Goal: Transaction & Acquisition: Subscribe to service/newsletter

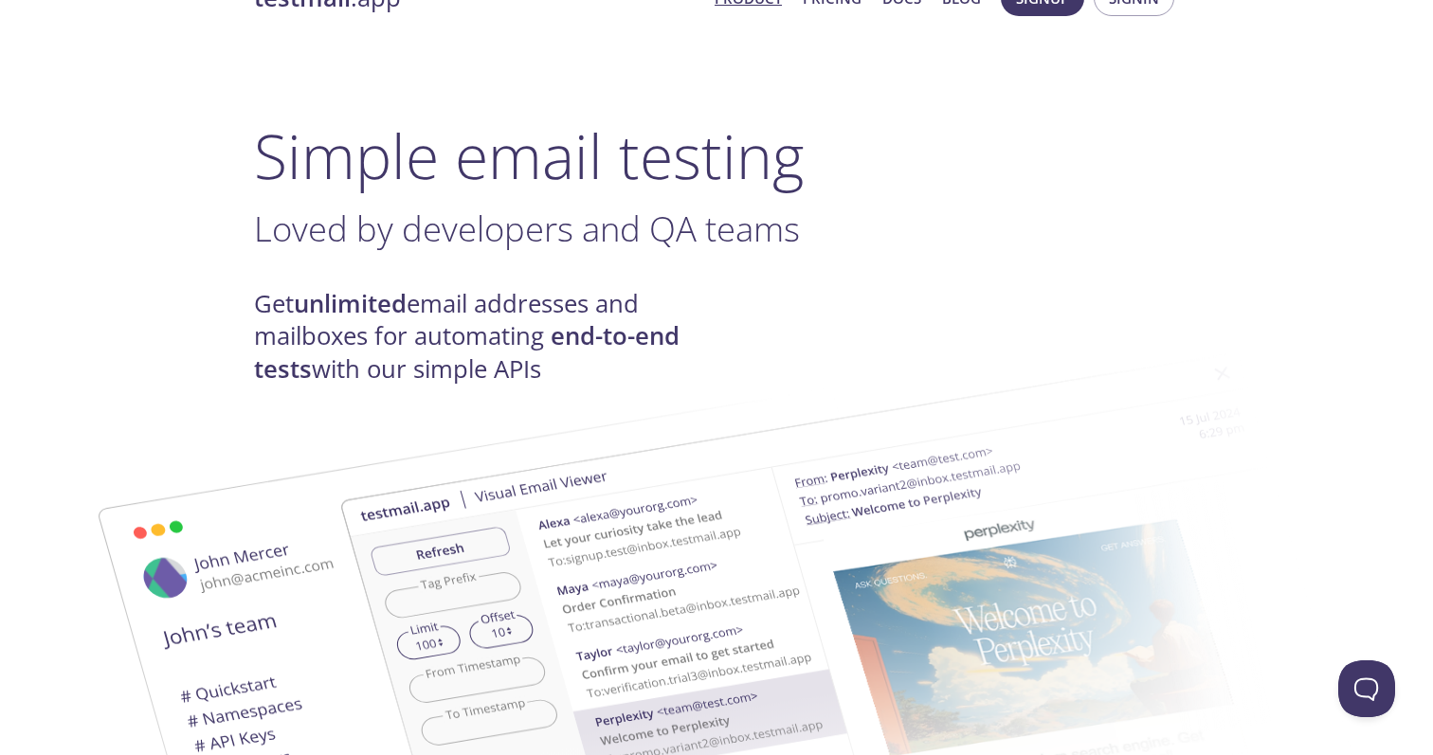
scroll to position [53, 0]
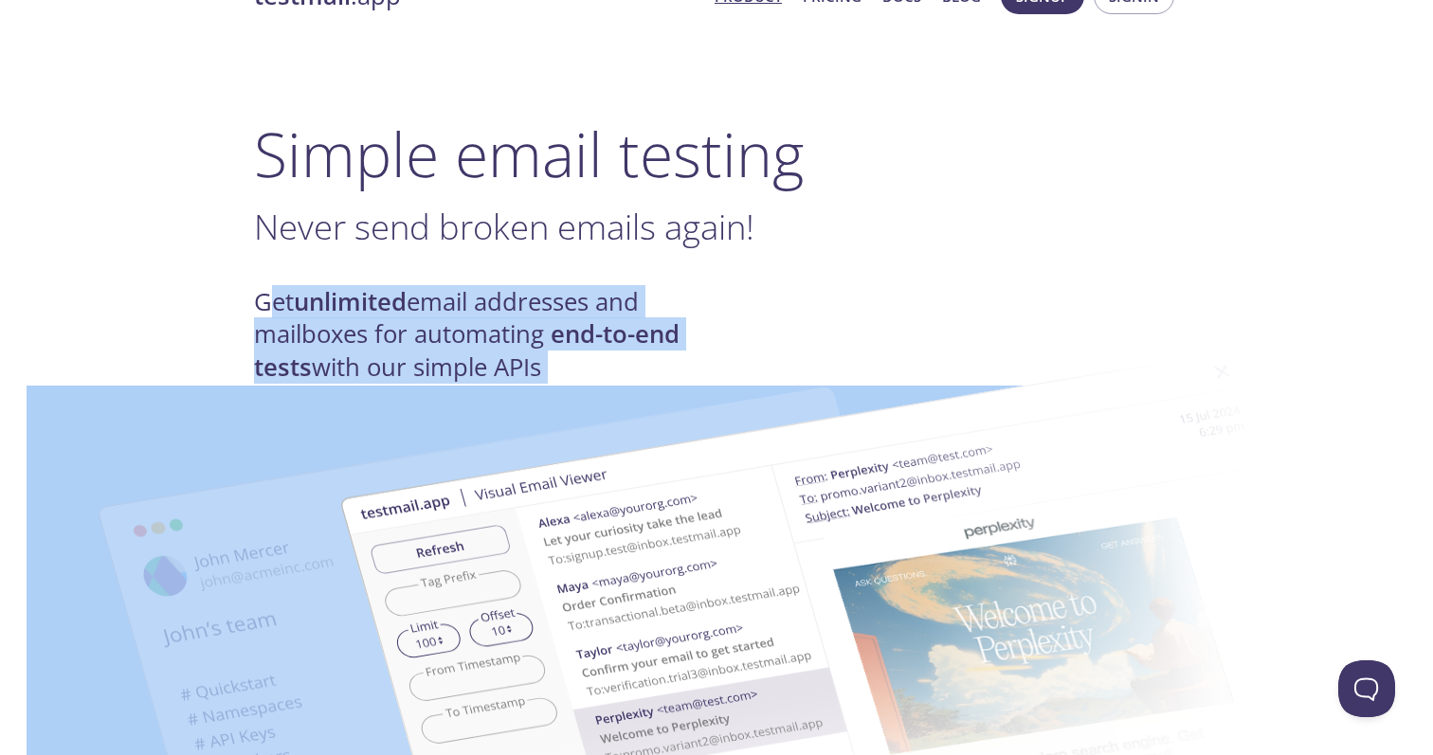
drag, startPoint x: 265, startPoint y: 307, endPoint x: 516, endPoint y: 377, distance: 260.7
click at [301, 347] on h4 "Get unlimited email addresses and mailboxes for automating end-to-end tests wit…" at bounding box center [485, 335] width 462 height 98
drag, startPoint x: 268, startPoint y: 307, endPoint x: 429, endPoint y: 334, distance: 163.4
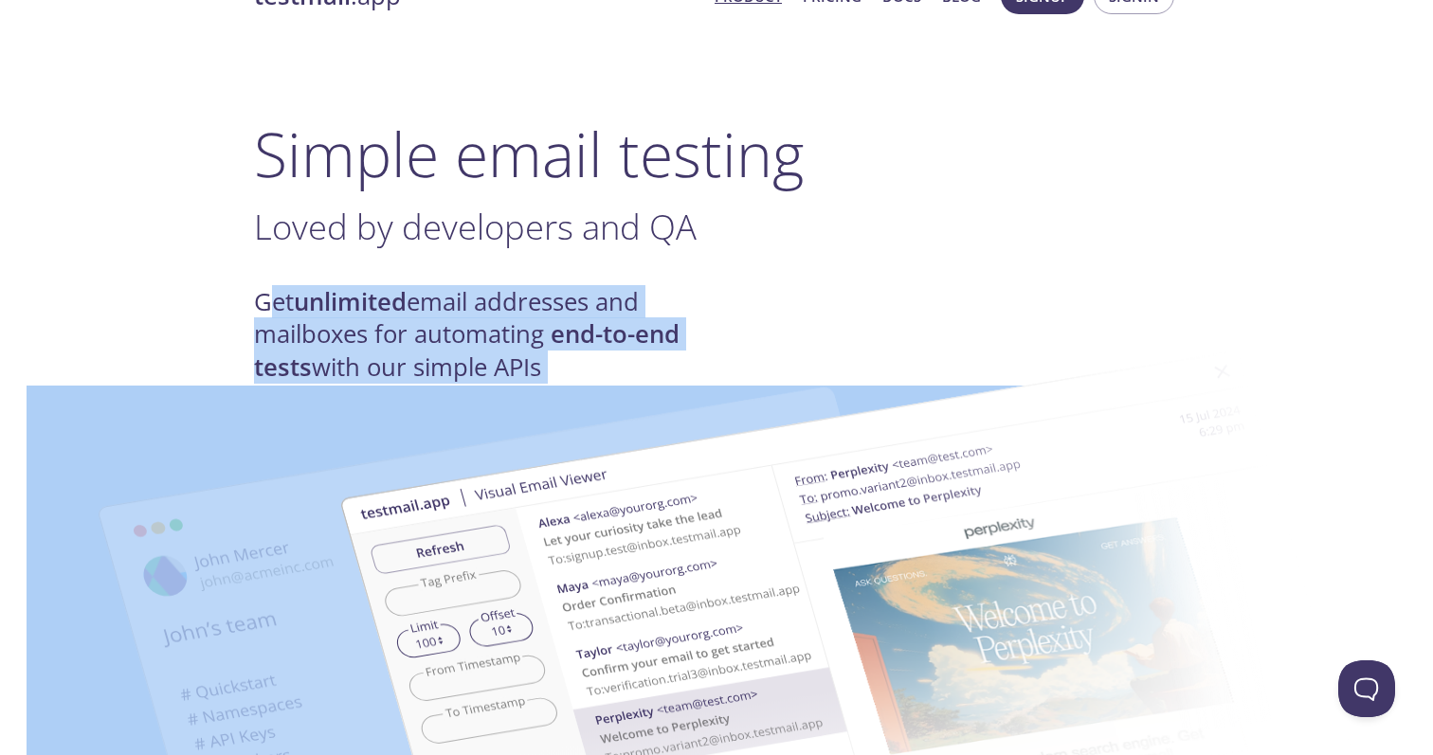
click at [295, 328] on h4 "Get unlimited email addresses and mailboxes for automating end-to-end tests wit…" at bounding box center [485, 335] width 462 height 98
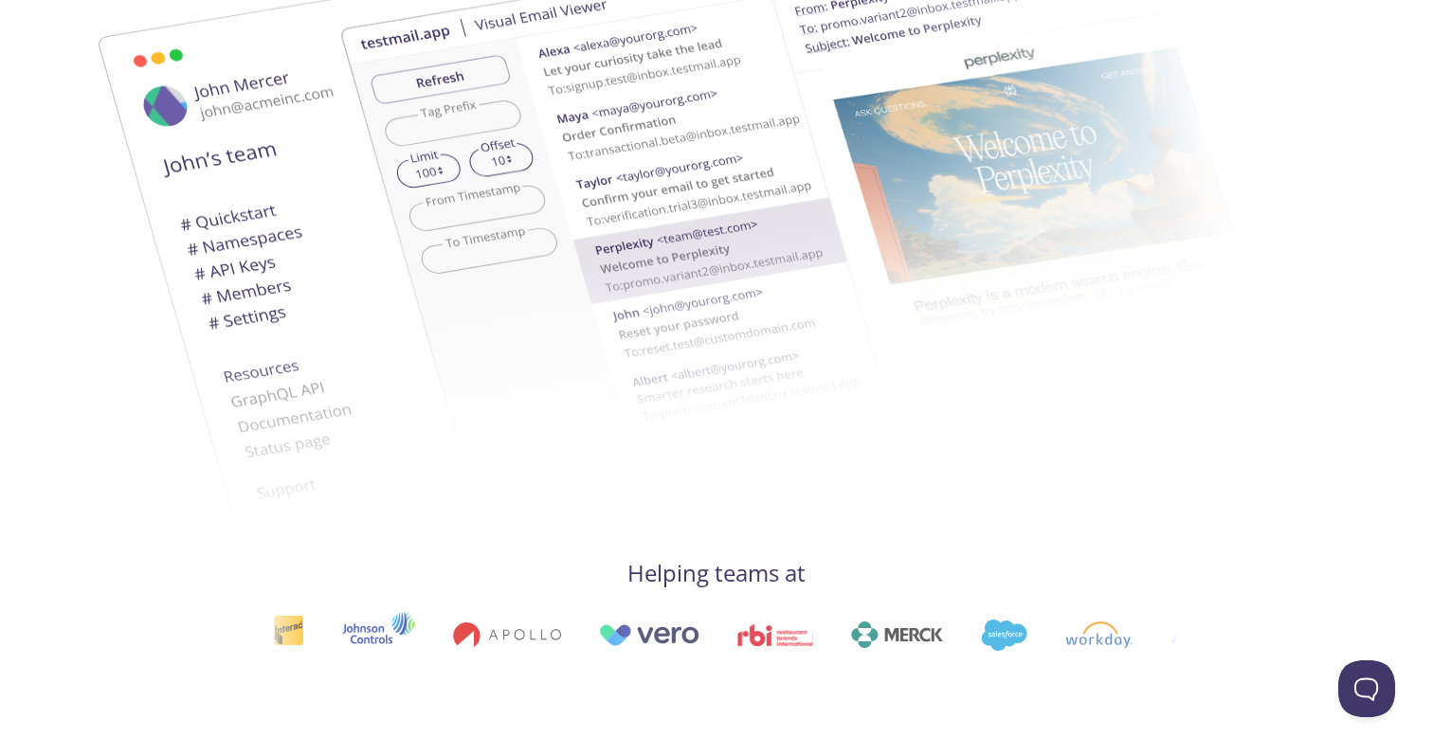
scroll to position [0, 0]
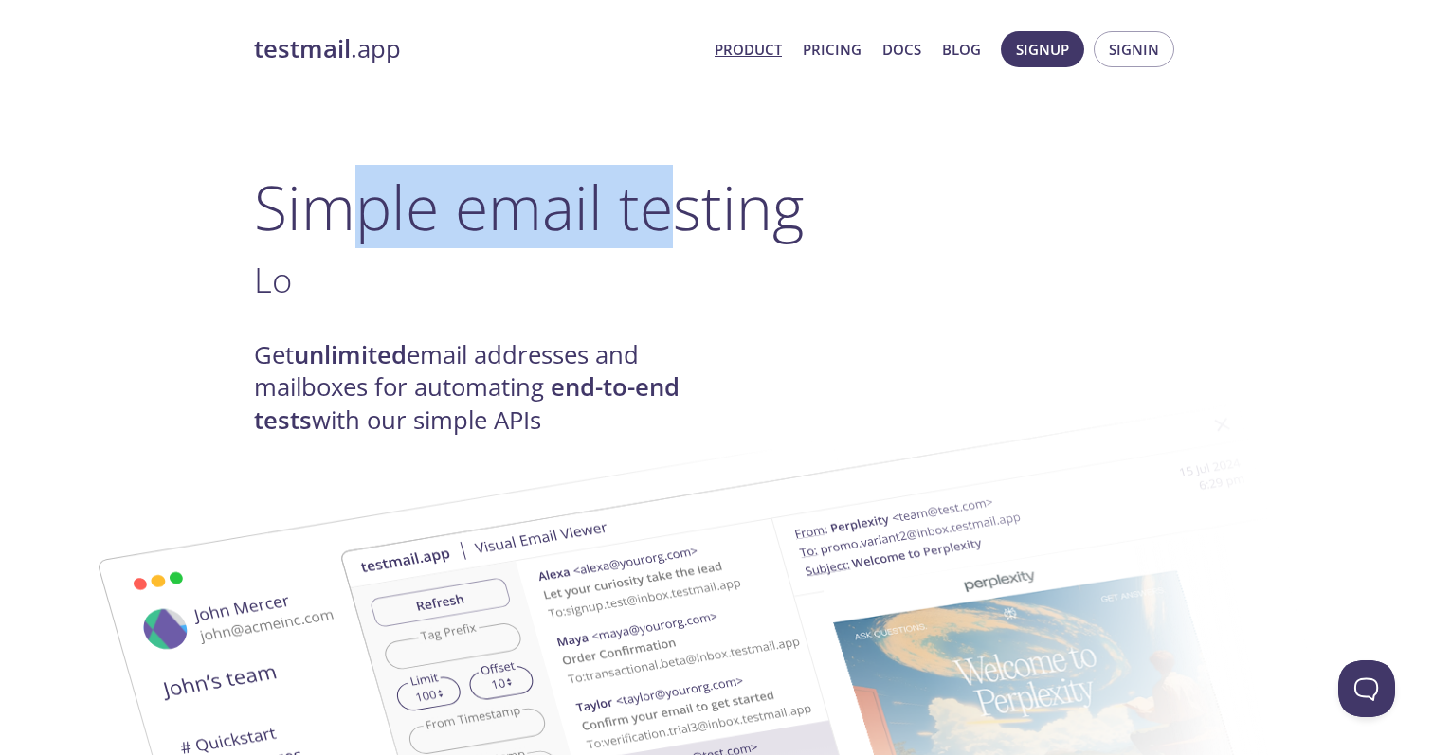
drag, startPoint x: 329, startPoint y: 209, endPoint x: 665, endPoint y: 208, distance: 336.4
click at [665, 208] on h1 "Simple email testing" at bounding box center [716, 207] width 925 height 73
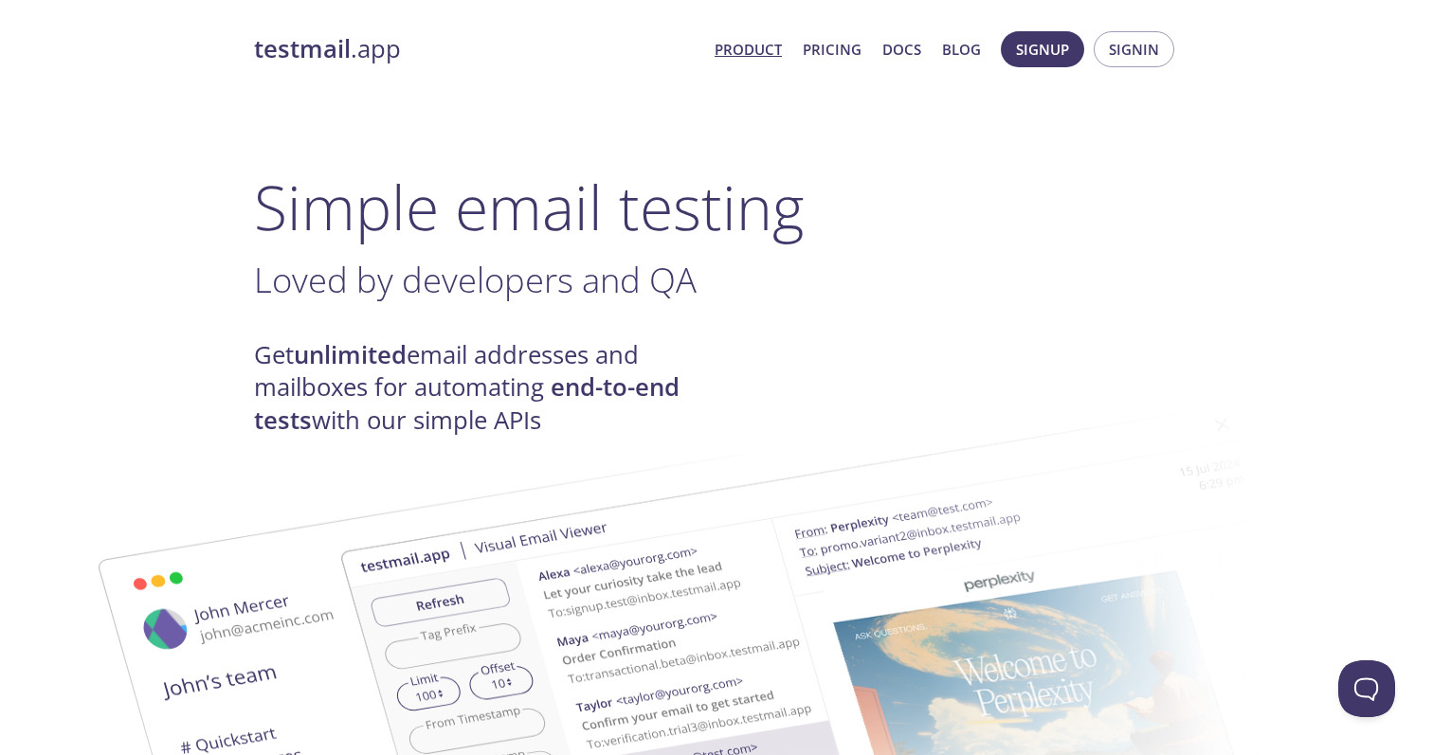
click at [292, 370] on h4 "Get unlimited email addresses and mailboxes for automating end-to-end tests wit…" at bounding box center [485, 388] width 462 height 98
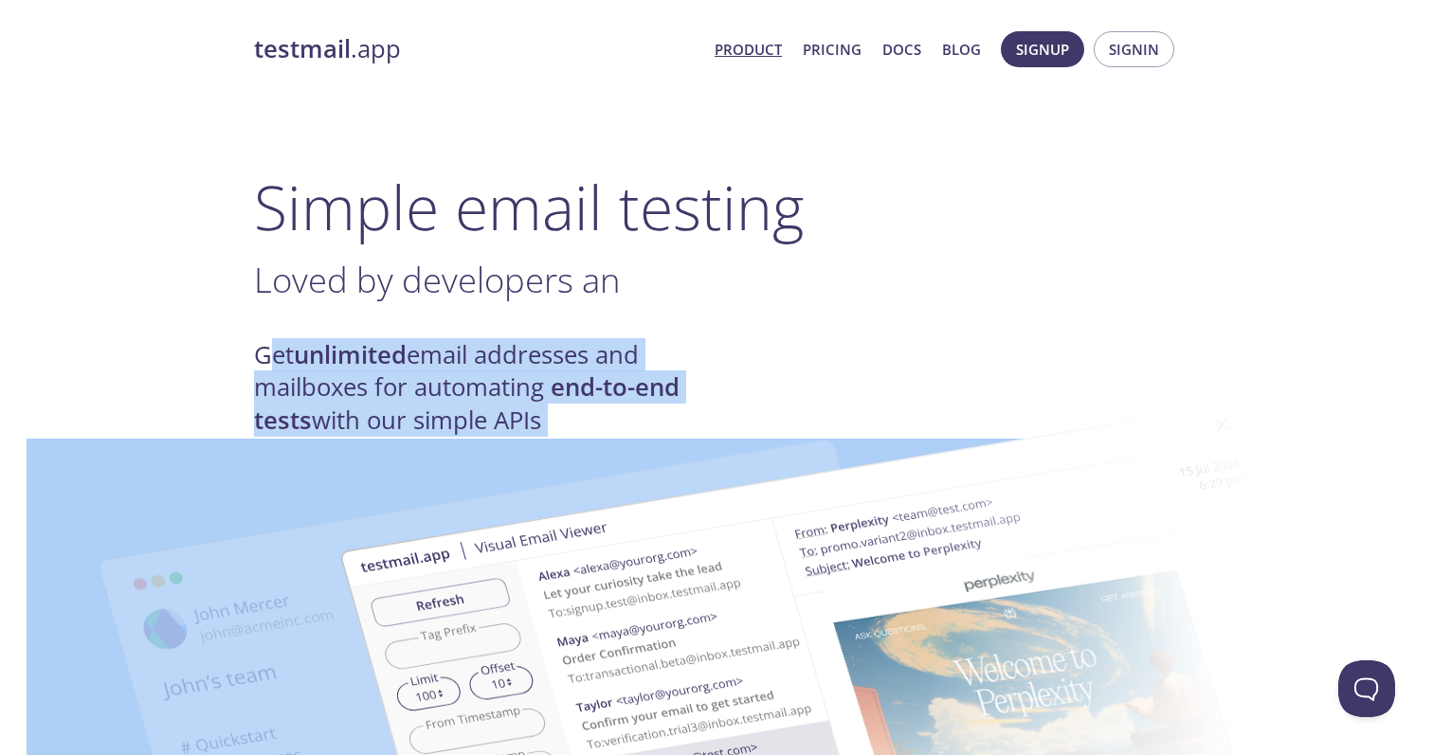
drag, startPoint x: 263, startPoint y: 350, endPoint x: 522, endPoint y: 415, distance: 266.8
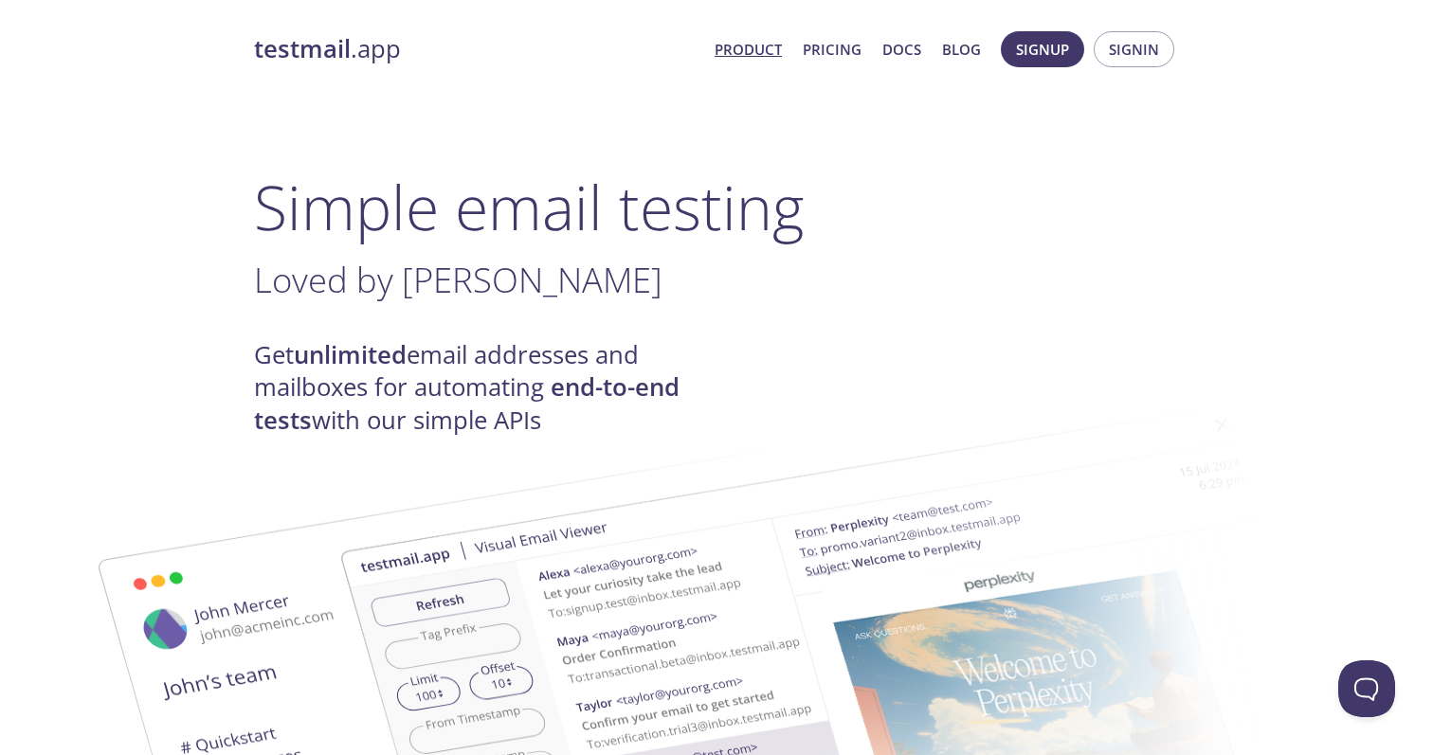
click at [848, 47] on link "Pricing" at bounding box center [832, 49] width 59 height 25
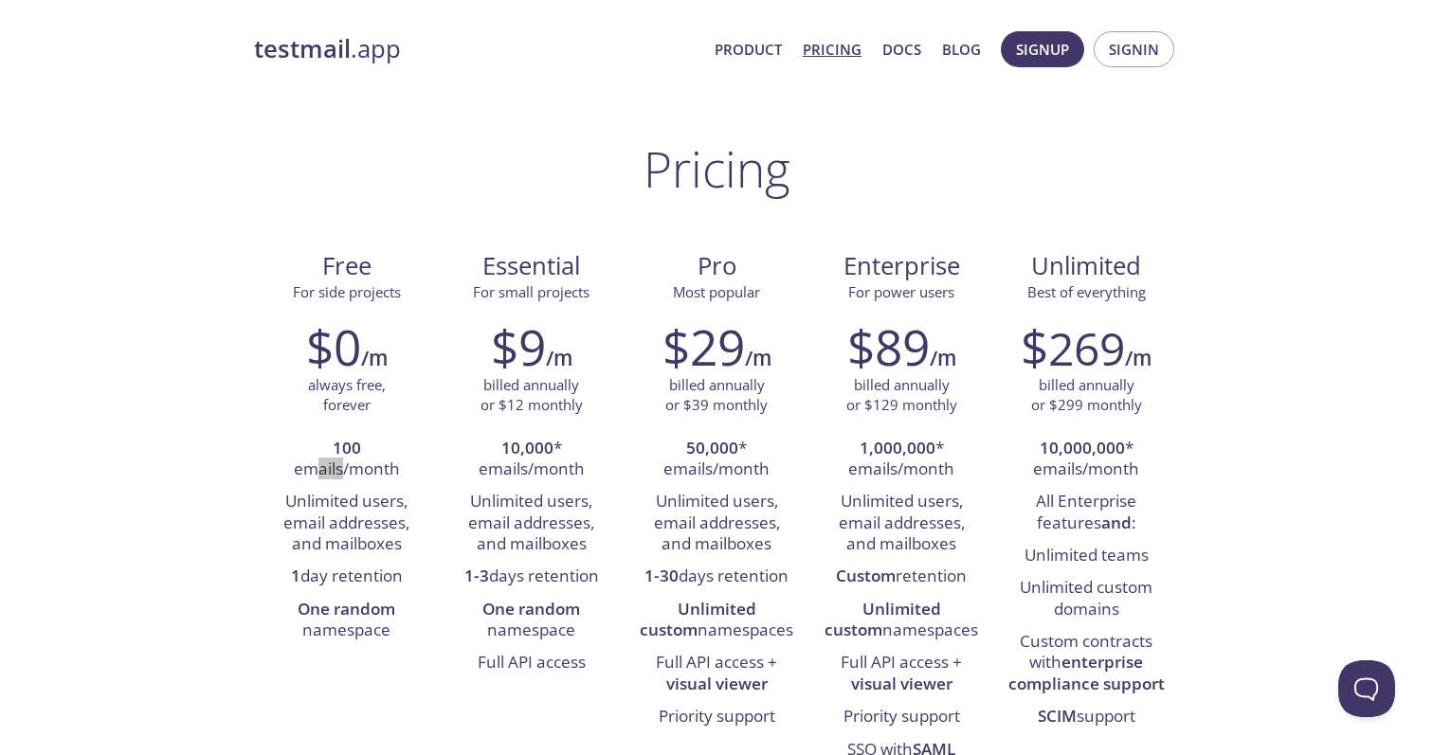
drag, startPoint x: 312, startPoint y: 470, endPoint x: 341, endPoint y: 470, distance: 29.4
